Goal: Navigation & Orientation: Find specific page/section

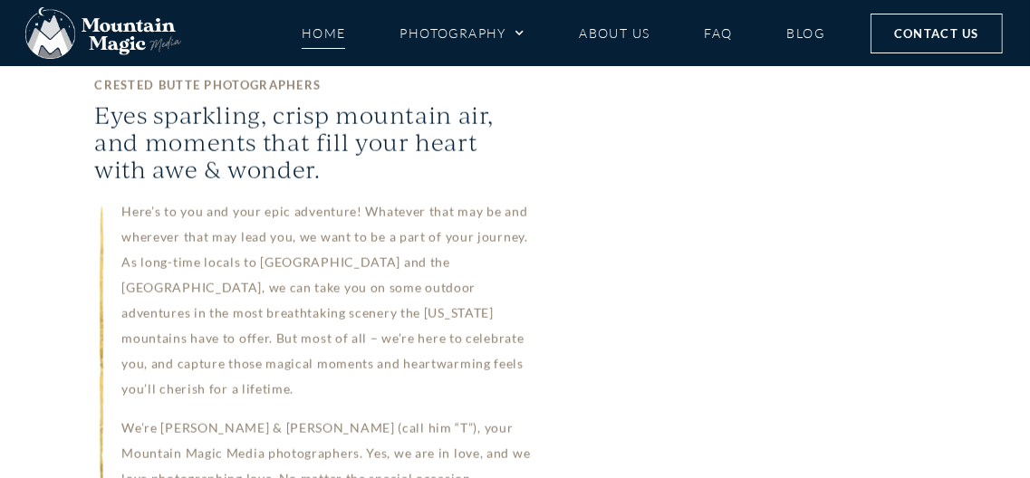
scroll to position [1647, 0]
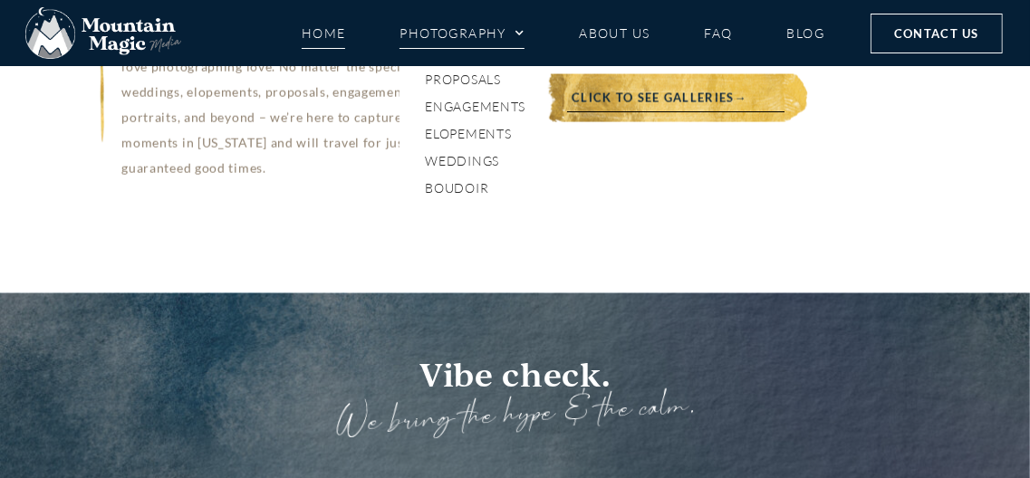
click at [443, 26] on link "Photography" at bounding box center [461, 33] width 125 height 32
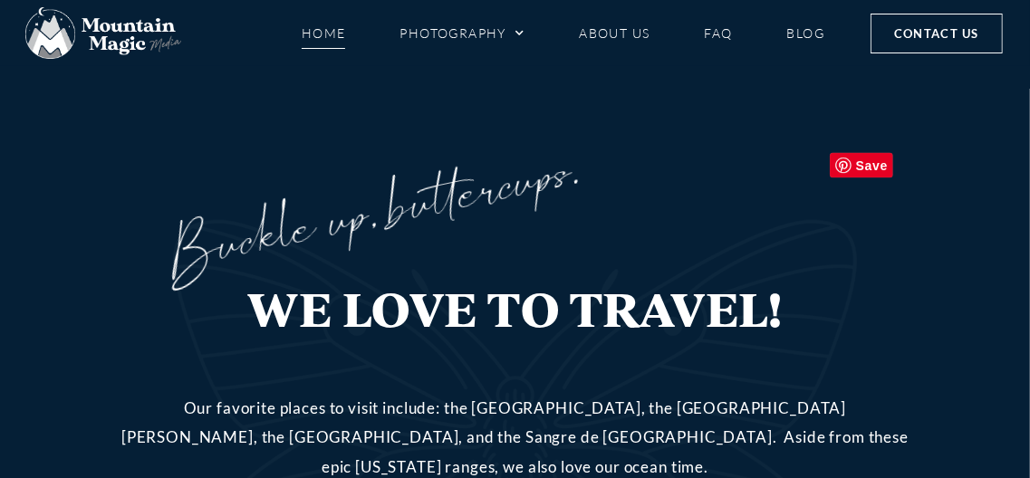
scroll to position [5352, 0]
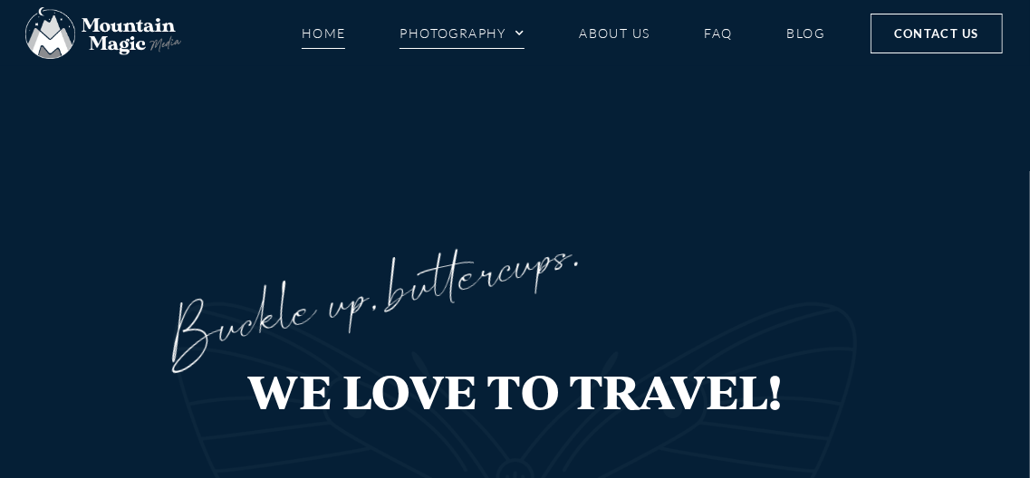
click at [457, 36] on link "Photography" at bounding box center [461, 33] width 125 height 32
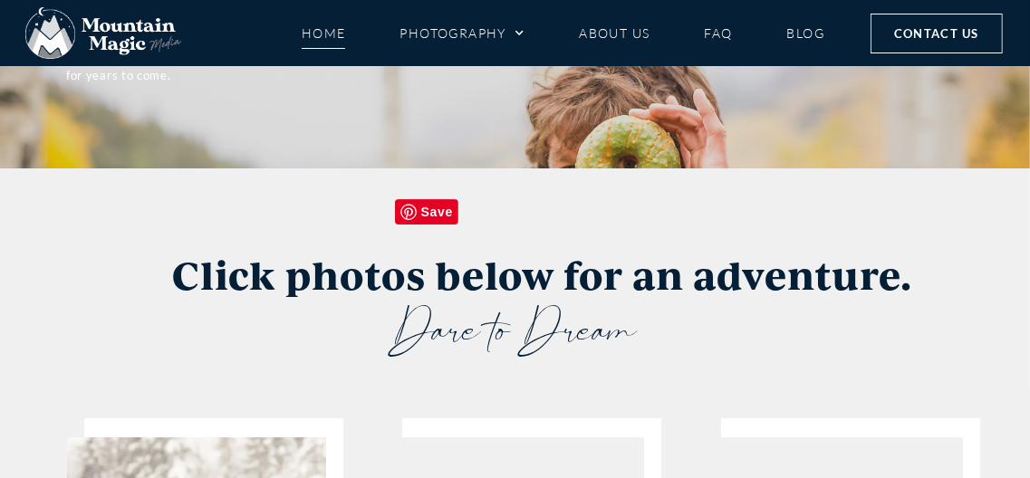
scroll to position [3623, 0]
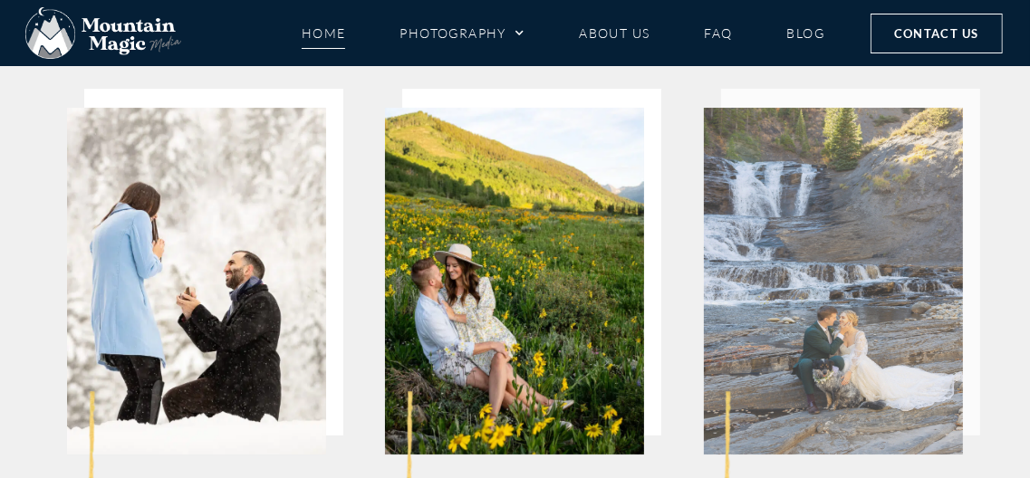
click at [774, 187] on img at bounding box center [833, 281] width 259 height 347
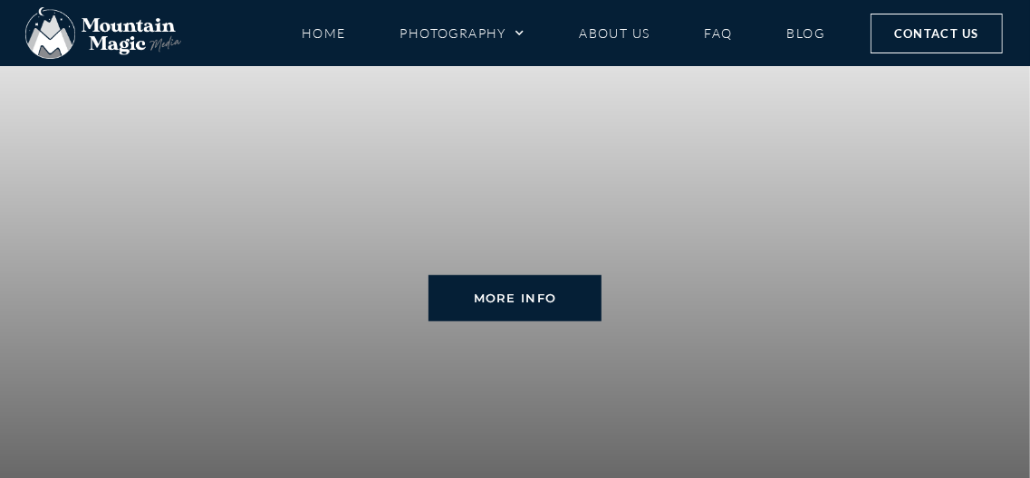
scroll to position [4117, 0]
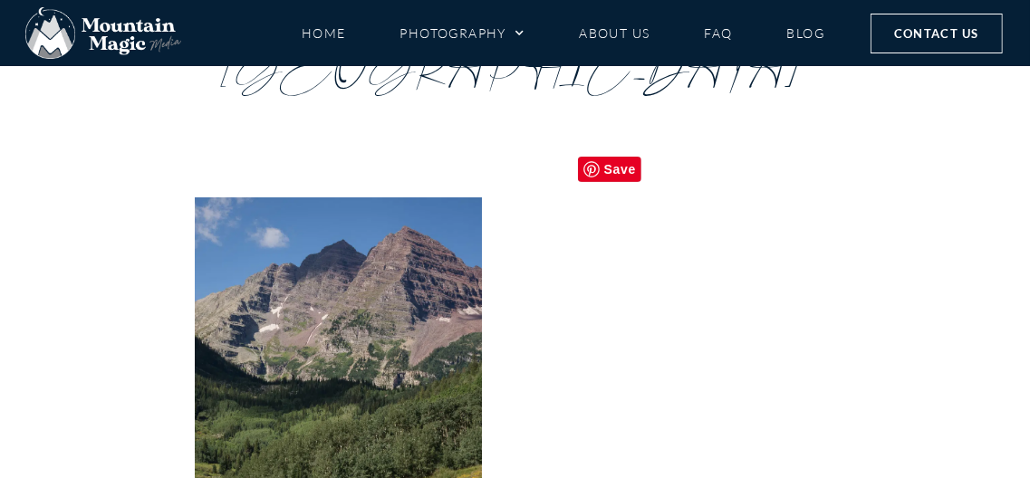
scroll to position [411, 0]
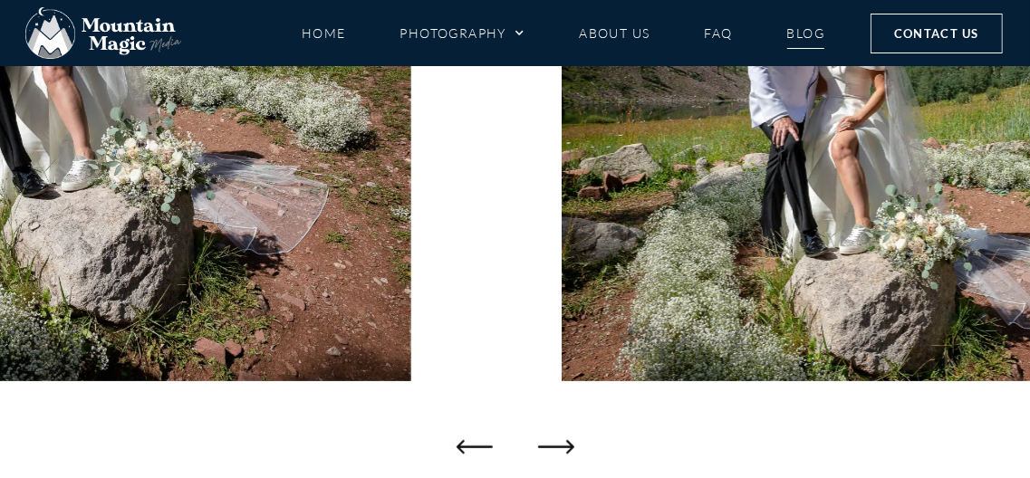
click at [819, 33] on link "Blog" at bounding box center [806, 33] width 38 height 32
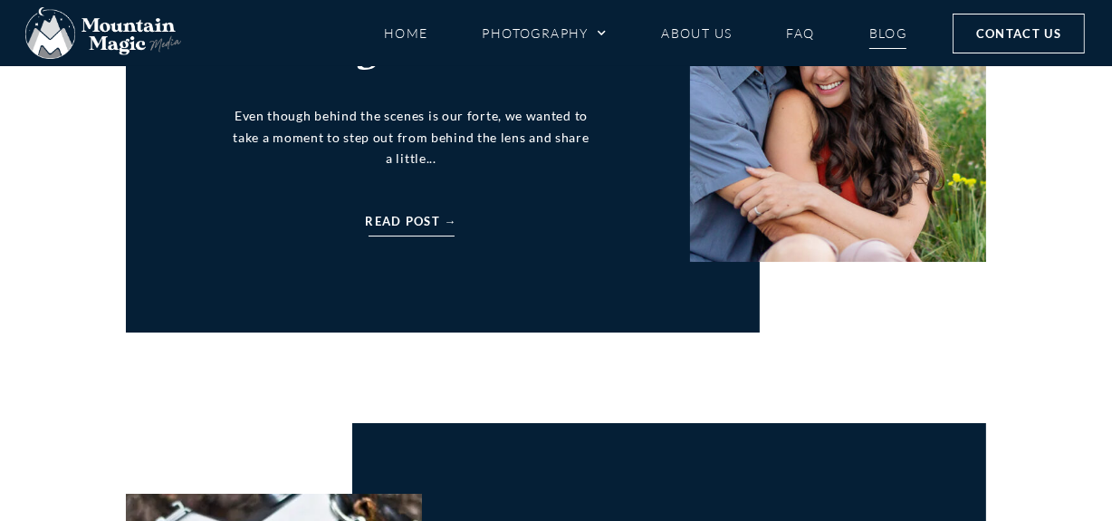
scroll to position [5530, 0]
